Goal: Information Seeking & Learning: Learn about a topic

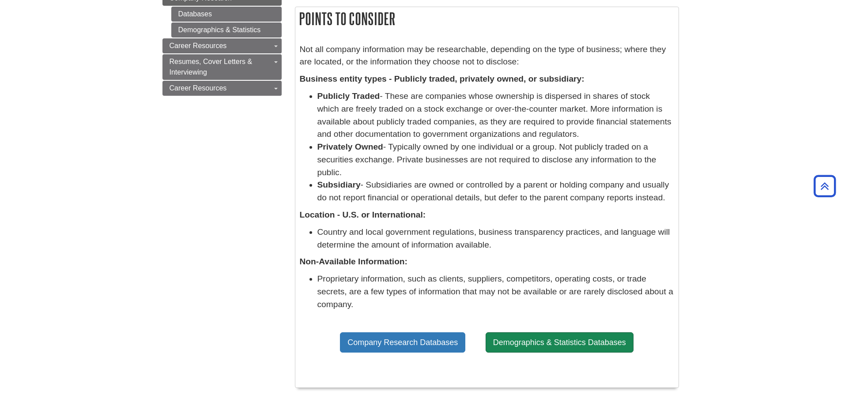
scroll to position [44, 0]
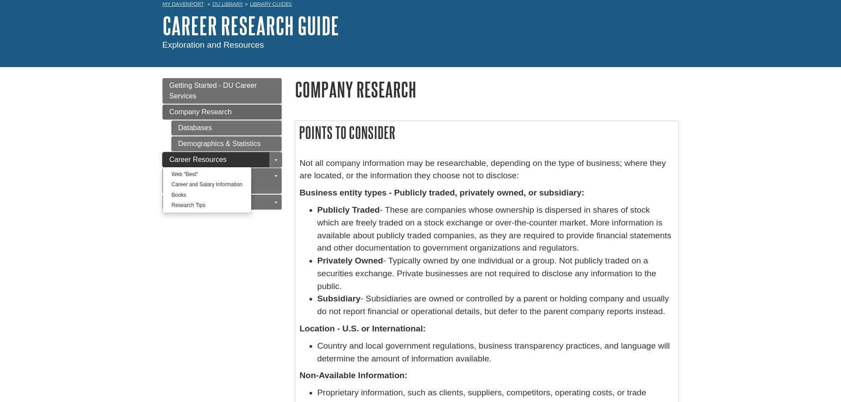
click at [167, 155] on link "Career Resources" at bounding box center [221, 159] width 119 height 15
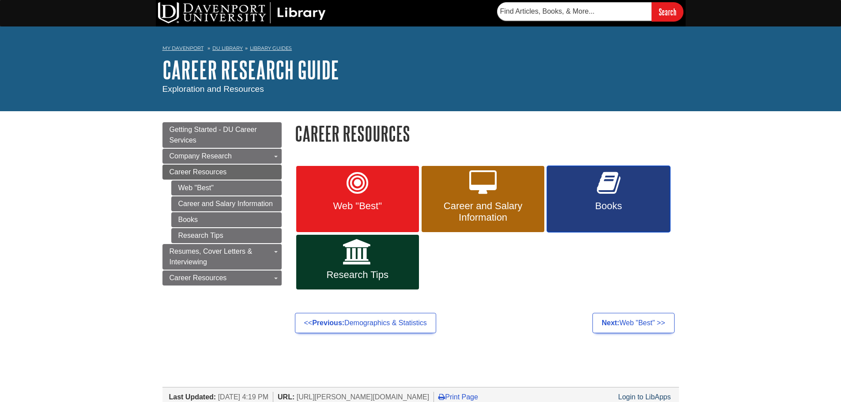
click at [669, 211] on link "Books" at bounding box center [608, 199] width 123 height 66
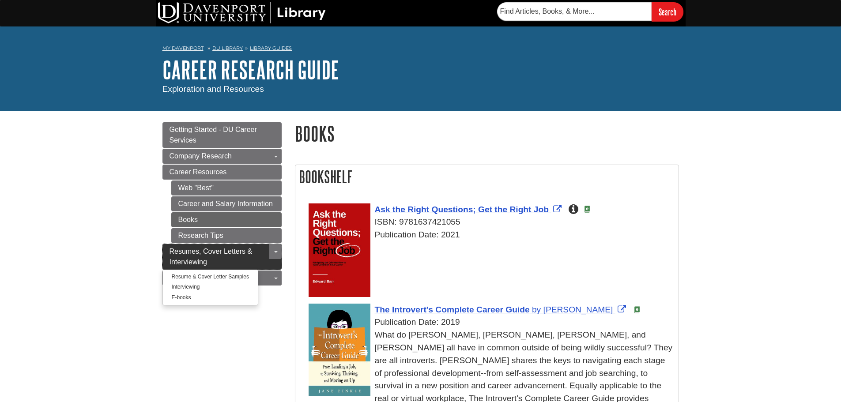
click at [168, 245] on link "Resumes, Cover Letters & Interviewing" at bounding box center [221, 257] width 119 height 26
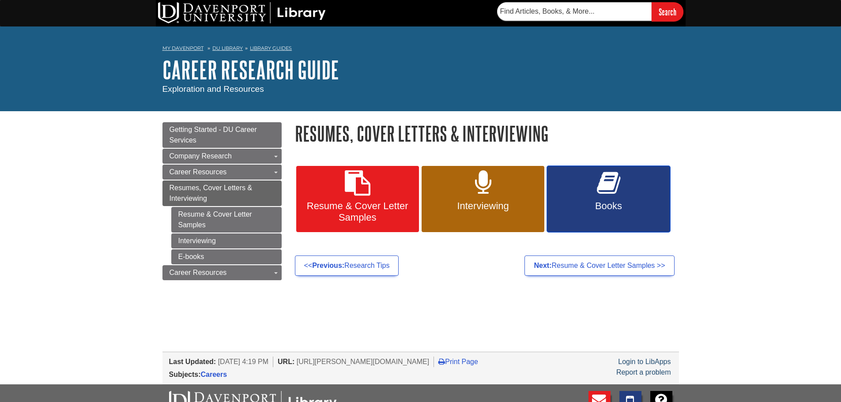
click at [604, 198] on link "Books" at bounding box center [608, 199] width 123 height 66
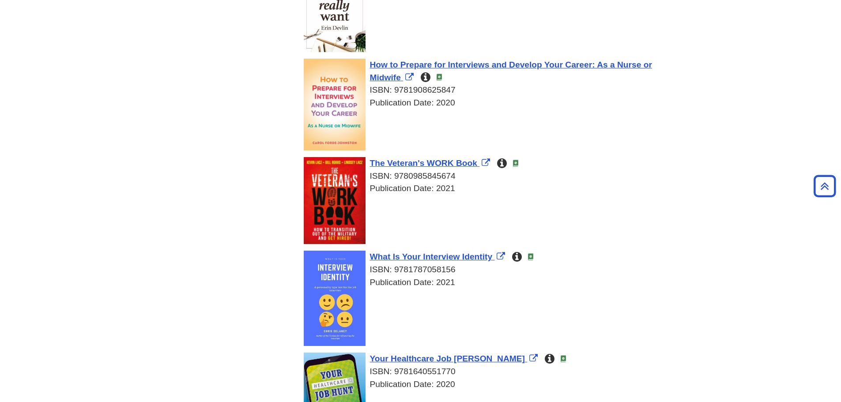
scroll to position [309, 0]
